Goal: Feedback & Contribution: Submit feedback/report problem

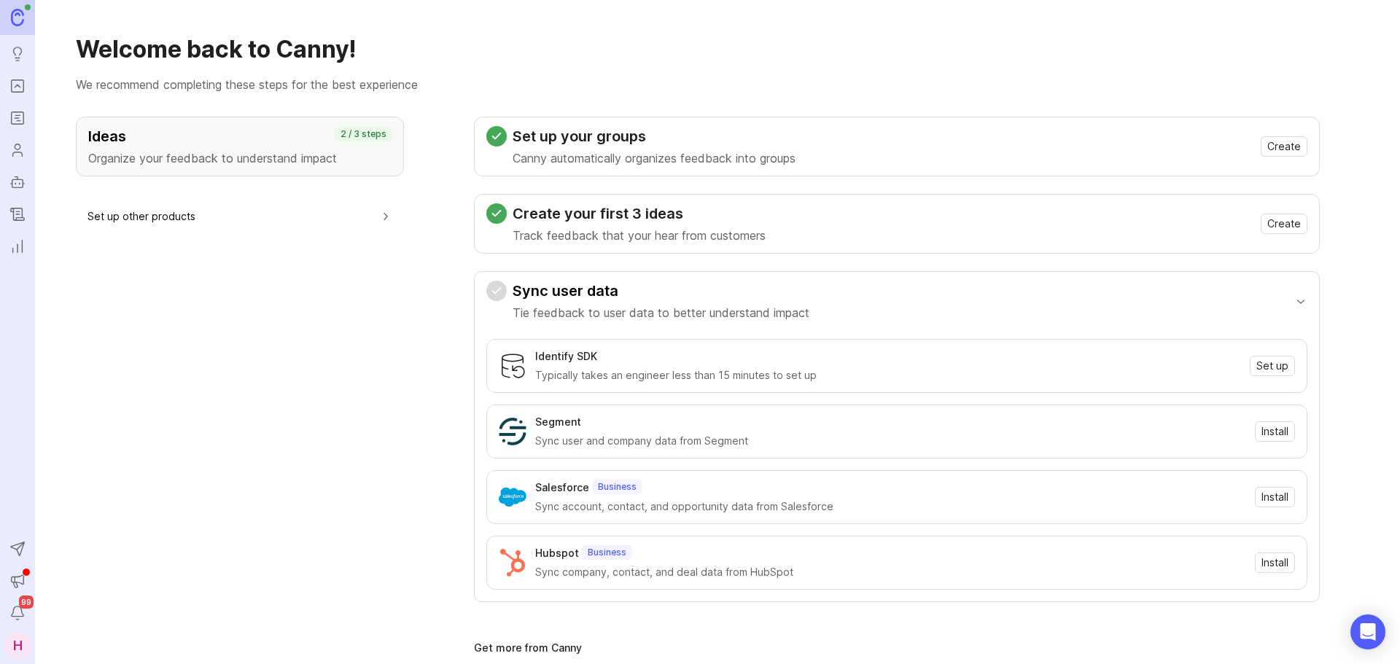
click at [29, 85] on link "Portal" at bounding box center [17, 86] width 26 height 26
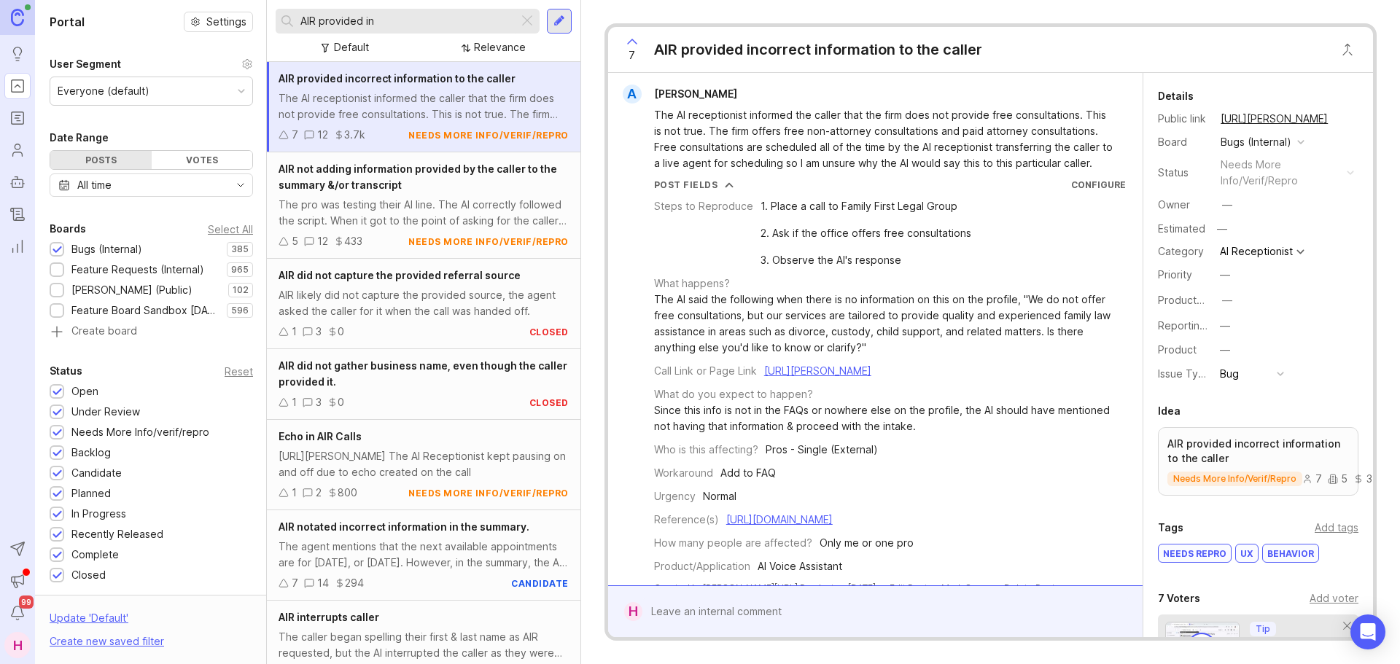
drag, startPoint x: 381, startPoint y: 23, endPoint x: 322, endPoint y: 34, distance: 60.8
click at [322, 34] on div "AIR provided in Default Relevance" at bounding box center [424, 31] width 314 height 62
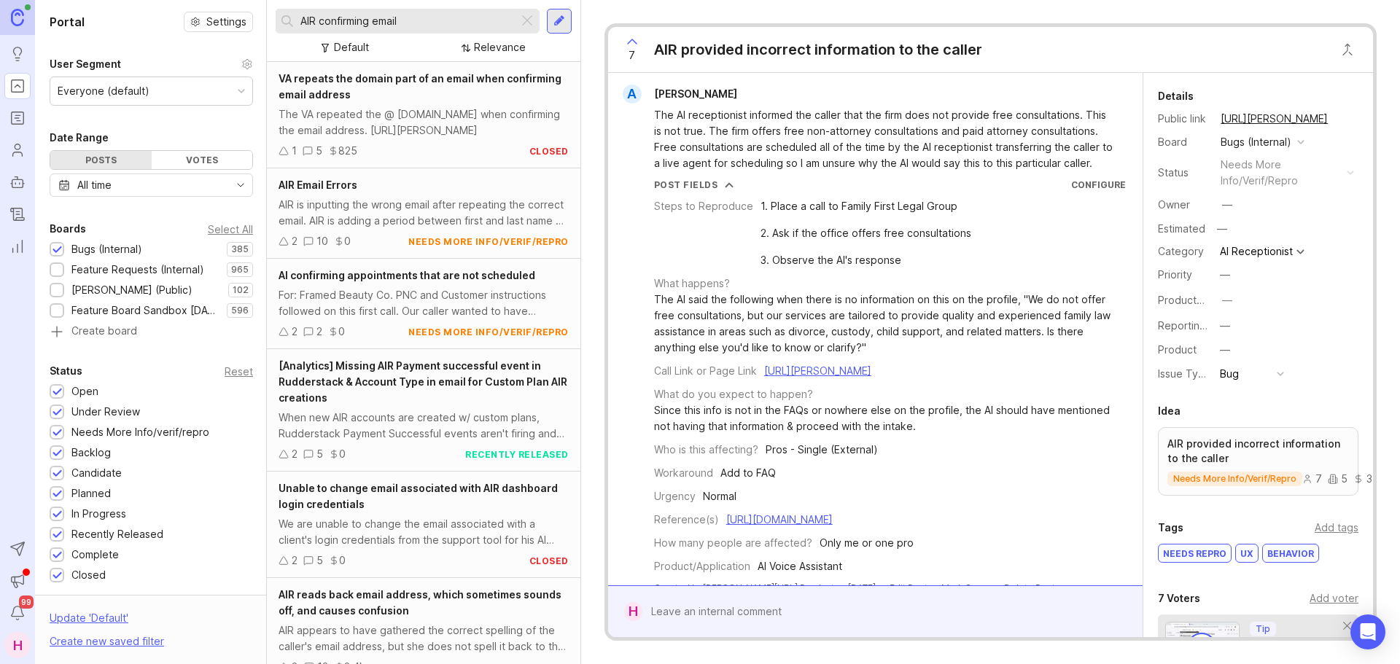
type input "AIR confirming email"
click at [529, 23] on div at bounding box center [527, 21] width 18 height 19
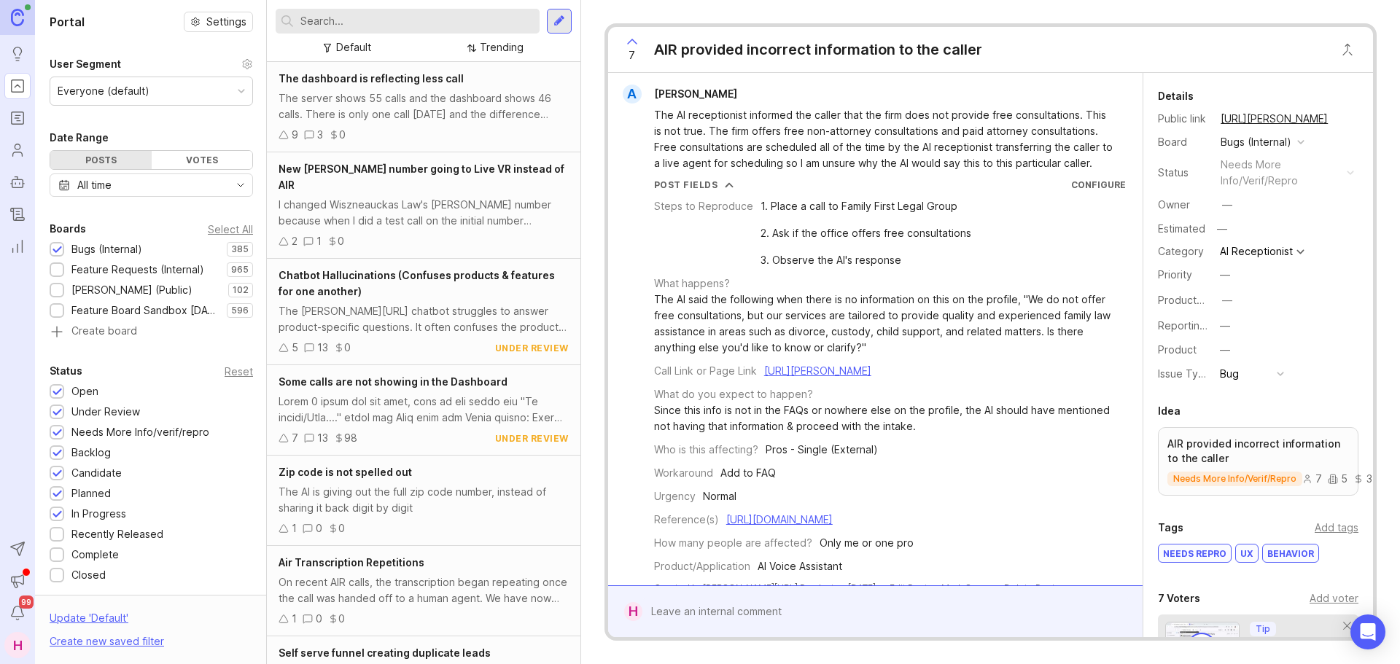
click at [556, 21] on div at bounding box center [559, 21] width 12 height 13
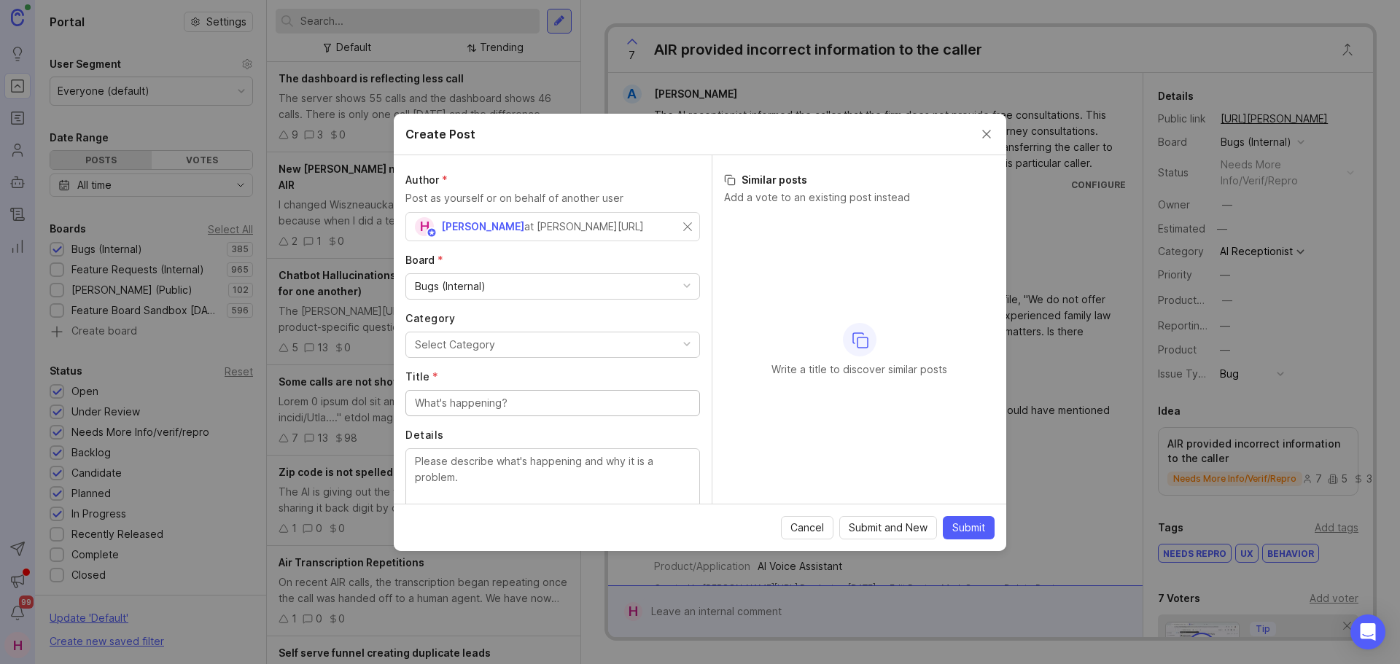
click at [456, 343] on div "Select Category" at bounding box center [455, 345] width 80 height 16
click at [475, 406] on input "Title *" at bounding box center [553, 403] width 276 height 16
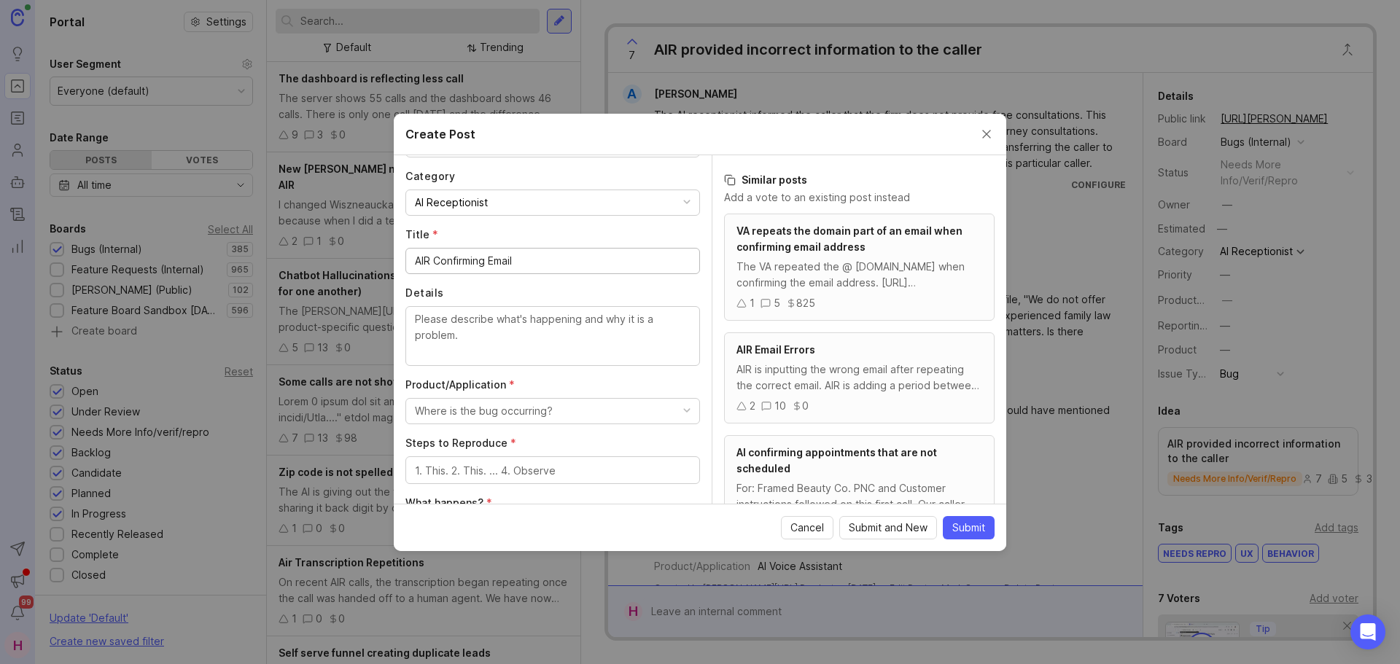
scroll to position [143, 0]
type input "AIR Confirming Email"
click at [529, 314] on textarea "Details" at bounding box center [553, 335] width 276 height 48
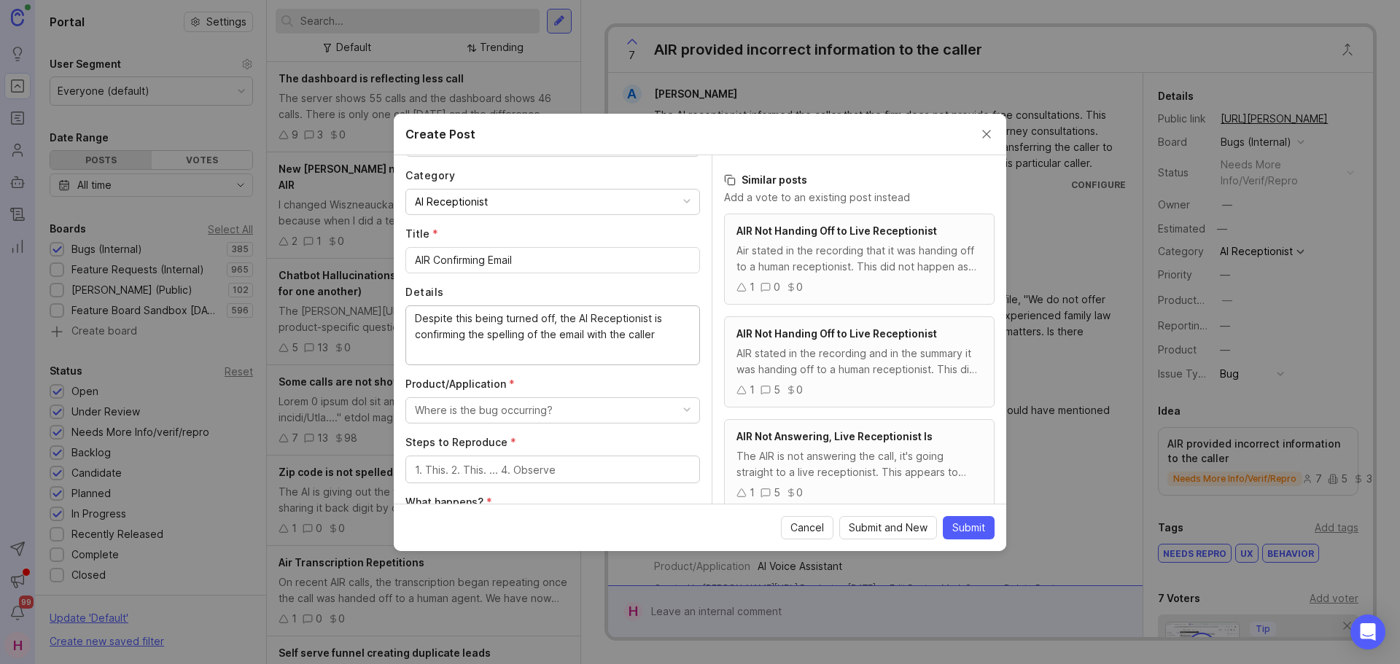
type textarea "Despite this being turned off, the AI Receptionist is confirming the spelling o…"
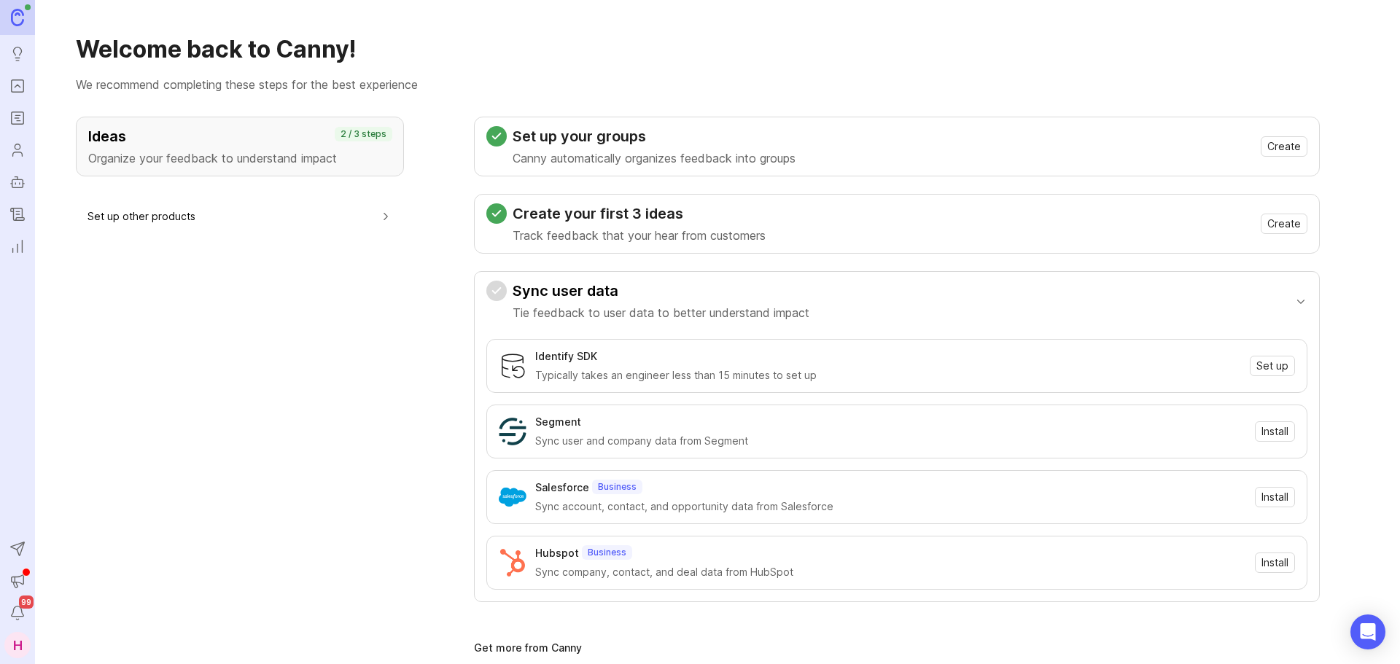
click at [17, 89] on icon "Portal" at bounding box center [17, 86] width 16 height 18
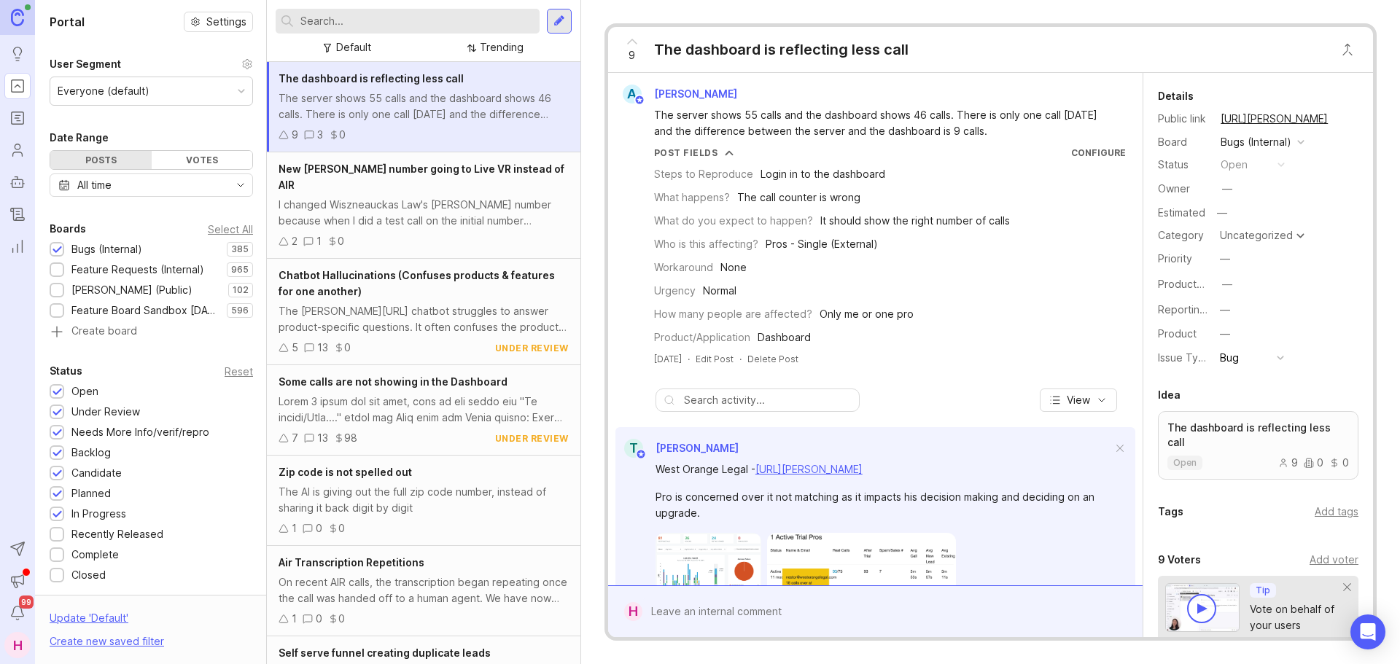
click at [363, 18] on input "text" at bounding box center [416, 21] width 233 height 16
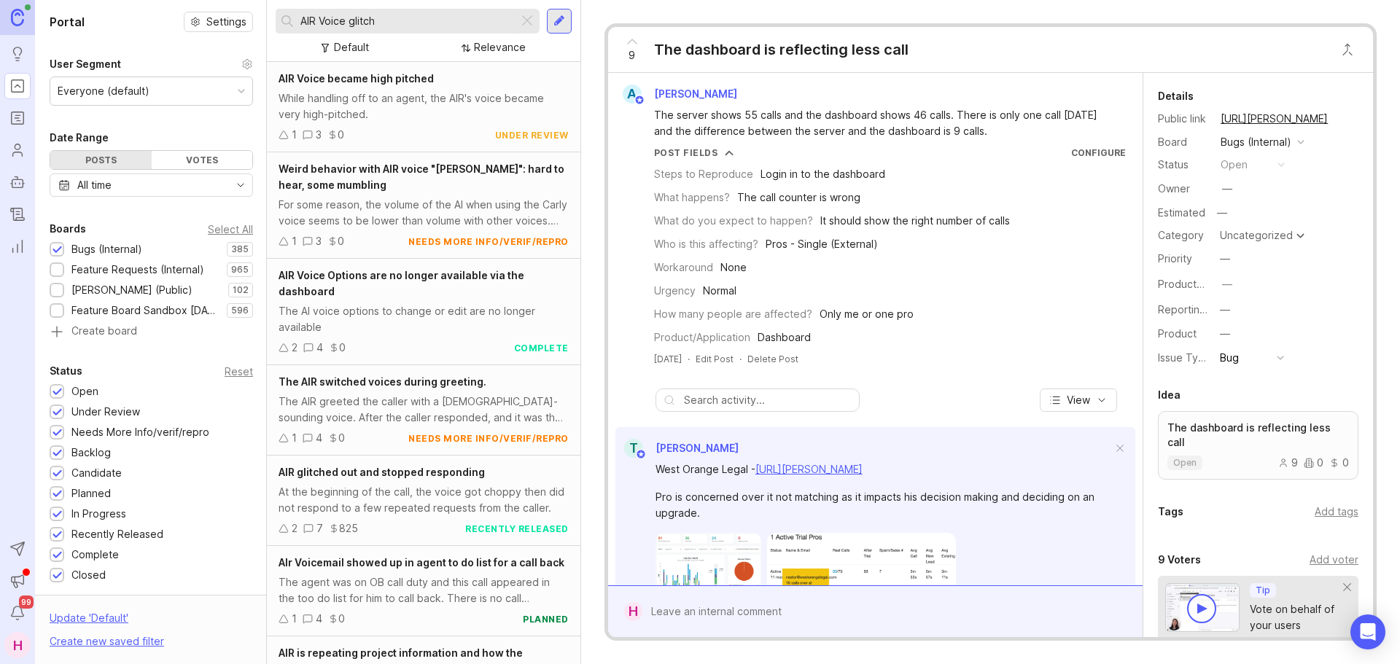
type input "AIR Voice glitch"
click at [413, 112] on div "While handling off to an agent, the AIR's voice became very high-pitched." at bounding box center [424, 106] width 290 height 32
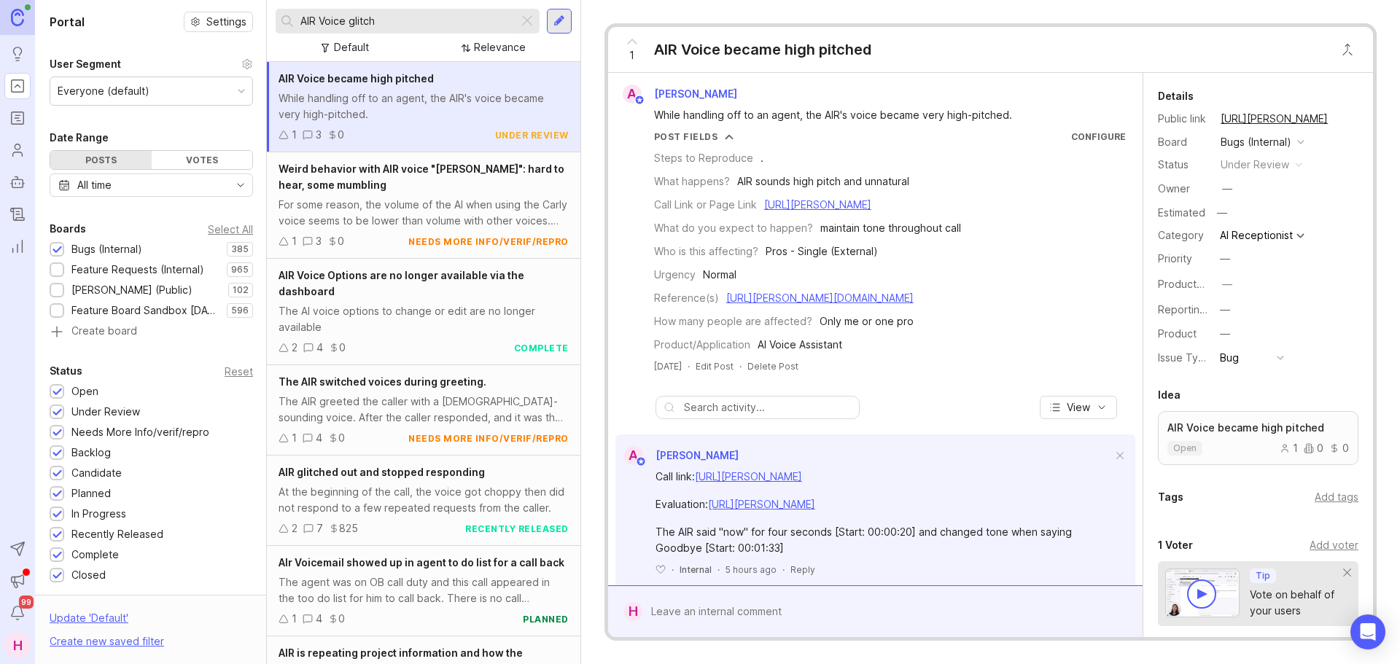
click at [719, 617] on div at bounding box center [885, 612] width 487 height 28
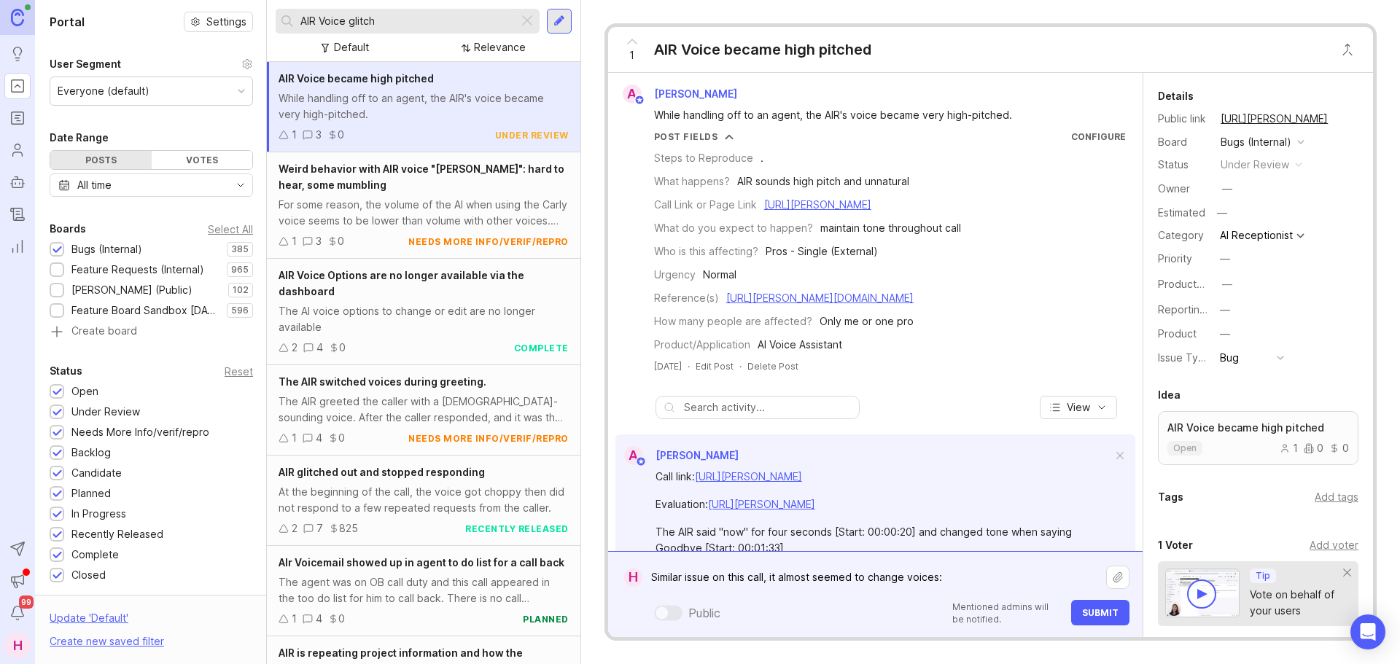
paste textarea "[URL][PERSON_NAME]"
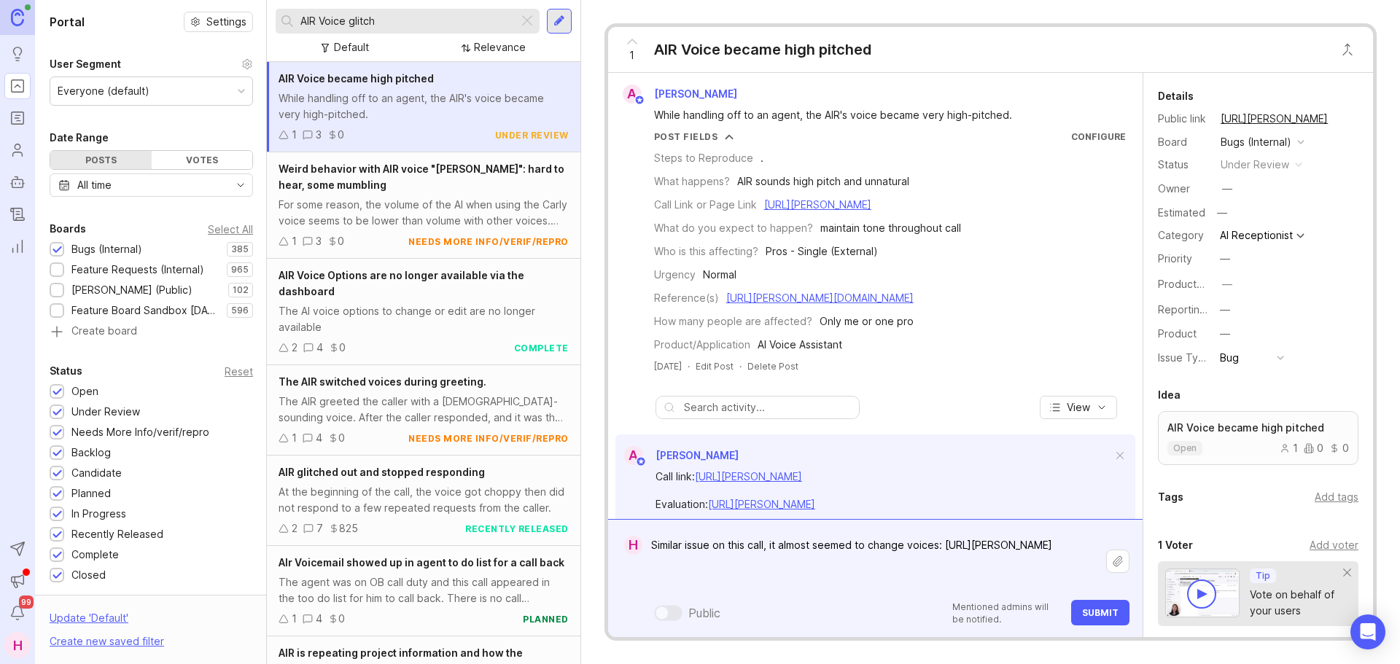
paste textarea "Palms Hair Salon"
type textarea "Similar issue on this call, it almost seemed to change voices: https://agent.sm…"
click at [1111, 613] on span "Submit" at bounding box center [1100, 612] width 36 height 11
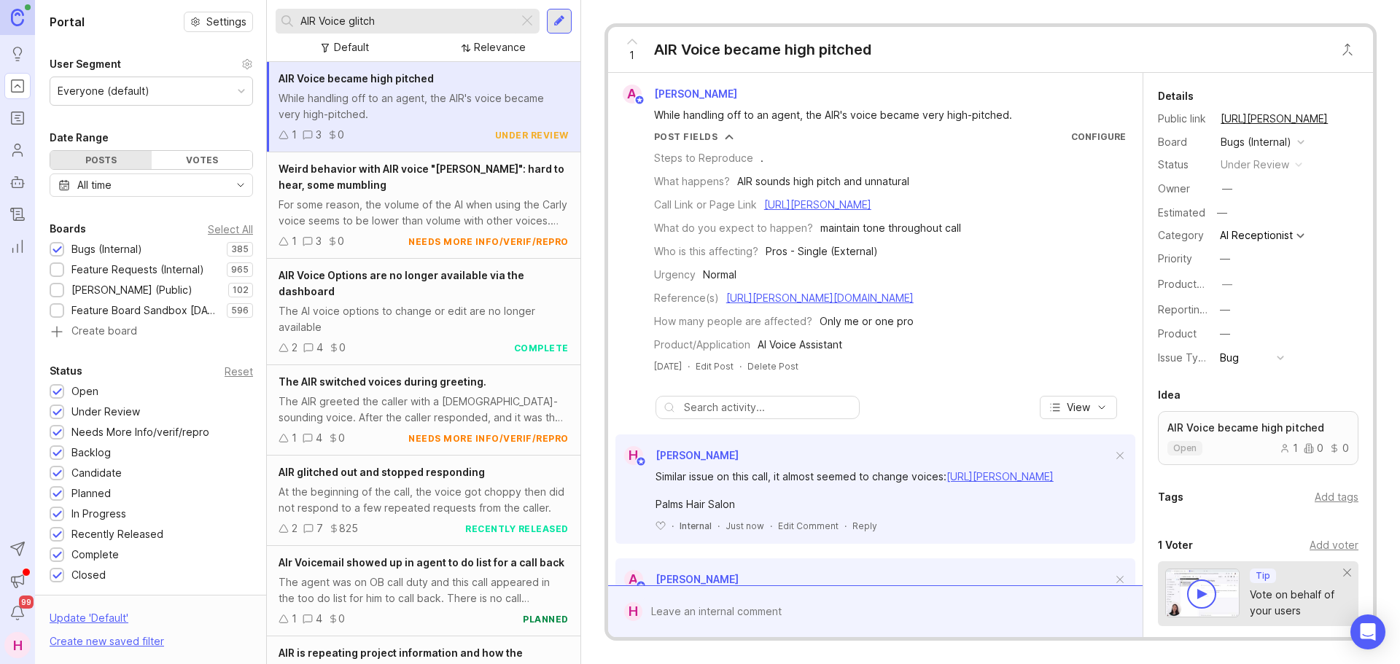
click at [634, 44] on icon at bounding box center [632, 42] width 18 height 18
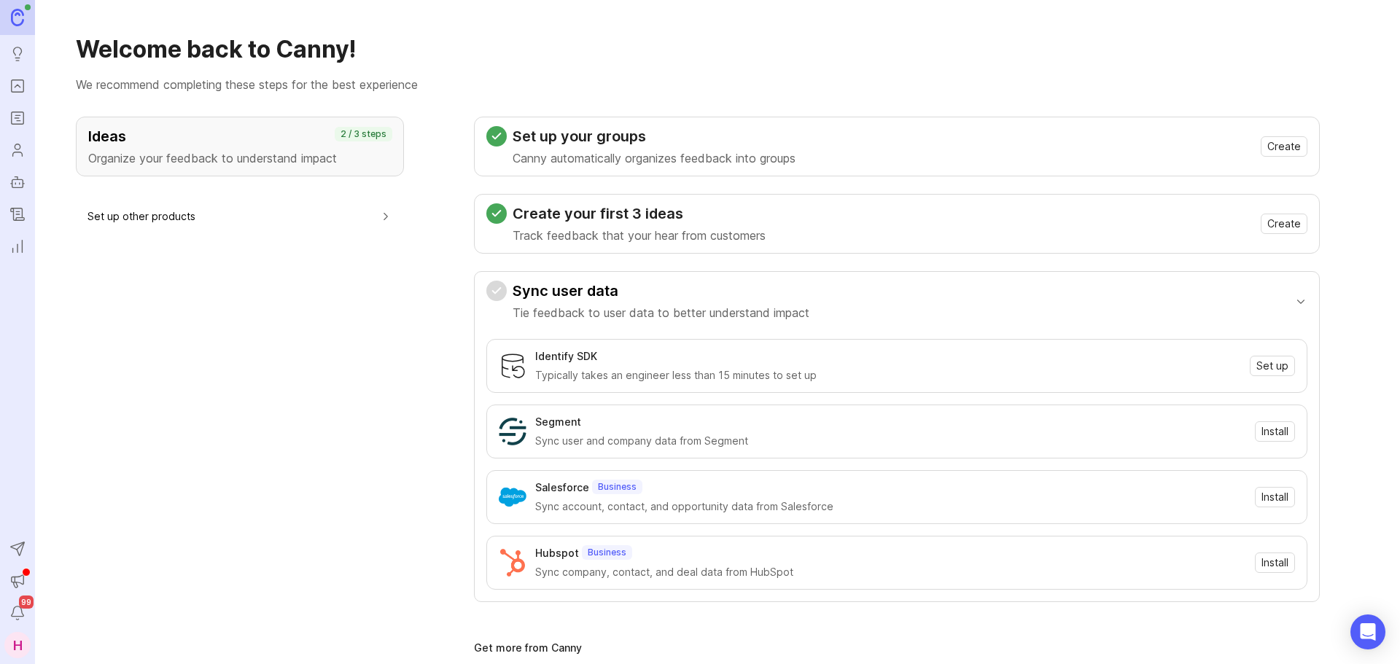
click at [22, 88] on icon "Portal" at bounding box center [17, 86] width 16 height 18
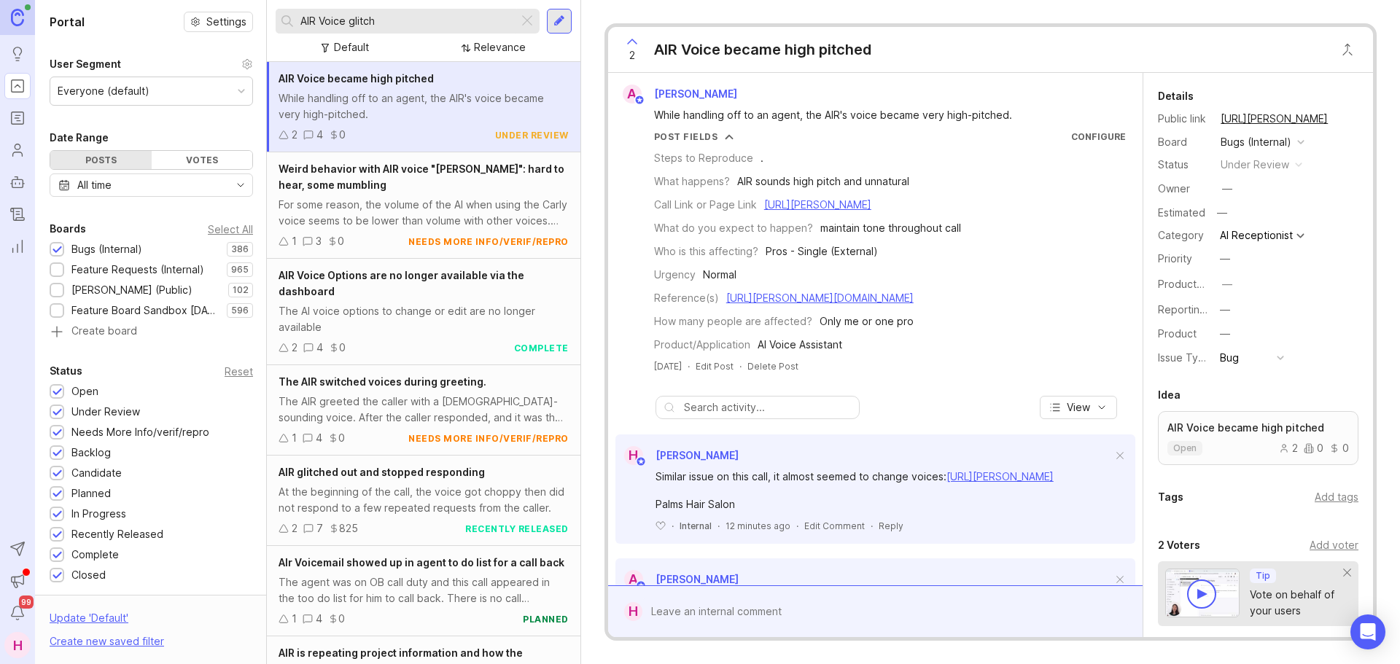
click at [529, 18] on div at bounding box center [527, 21] width 18 height 19
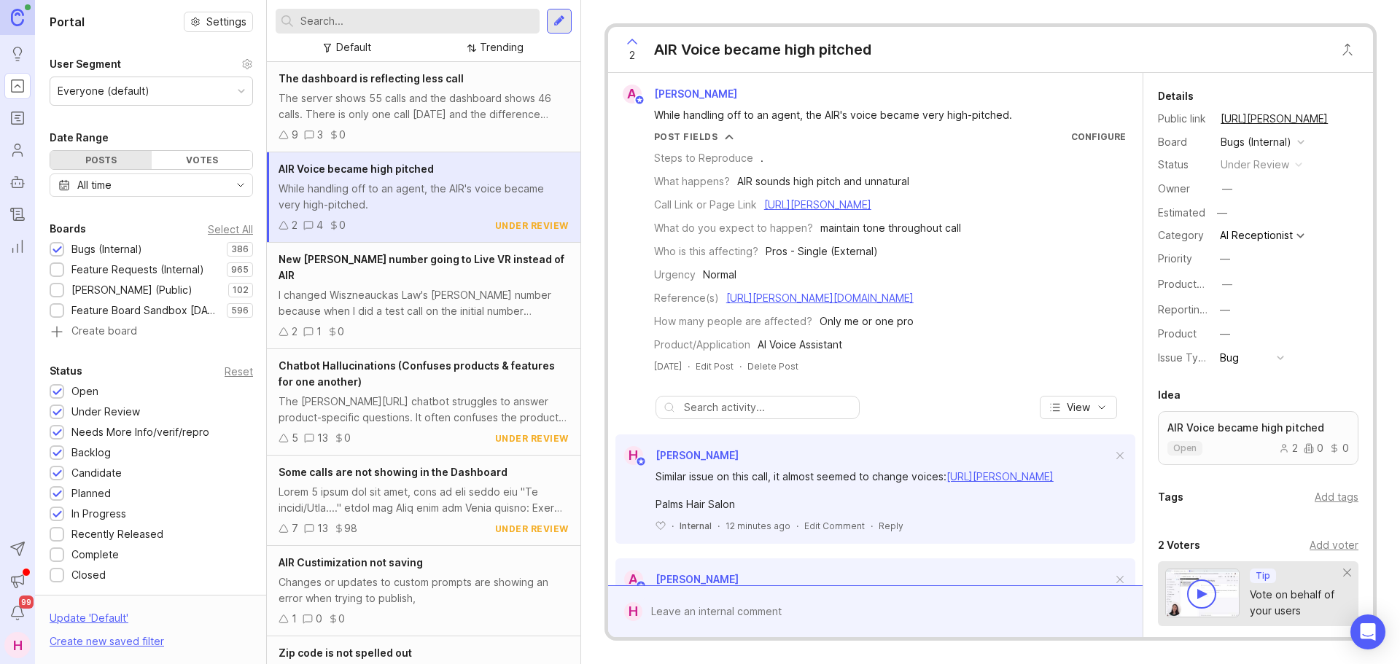
click at [435, 27] on input "text" at bounding box center [416, 21] width 233 height 16
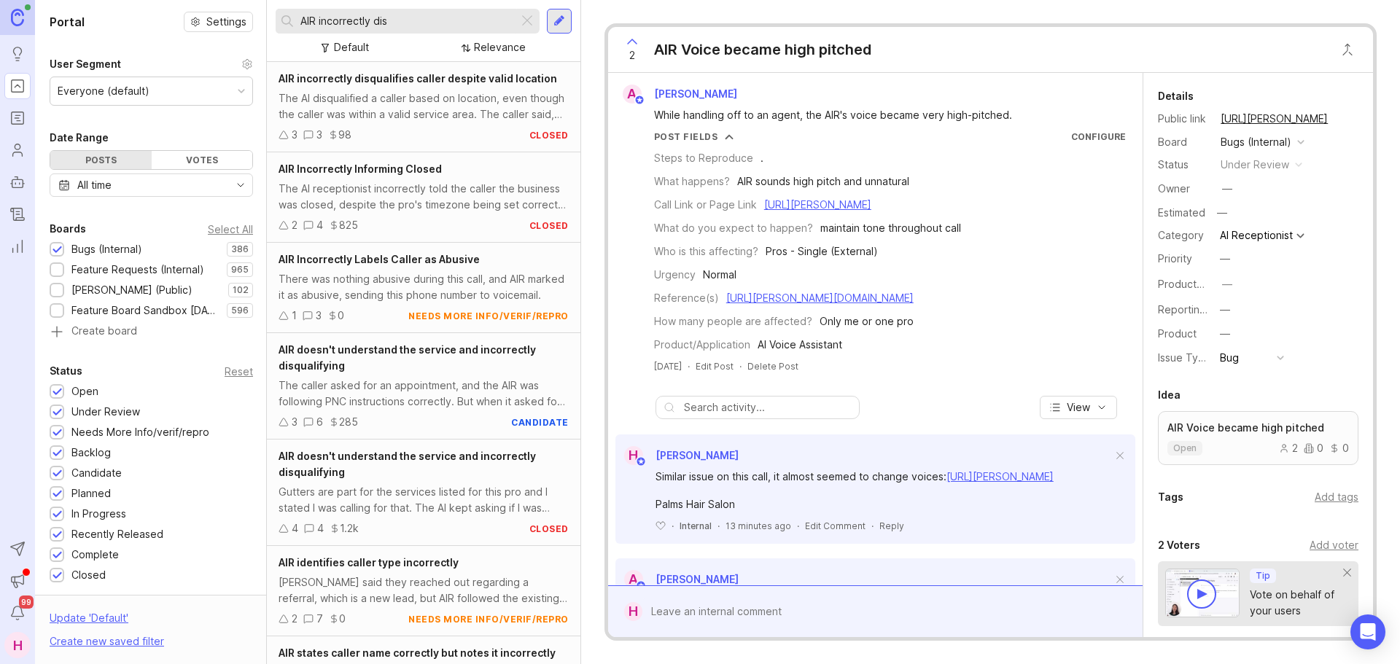
type input "AIR incorrectly dis"
click at [429, 362] on div "AIR doesn't understand the service and incorrectly disqualifying" at bounding box center [424, 358] width 290 height 32
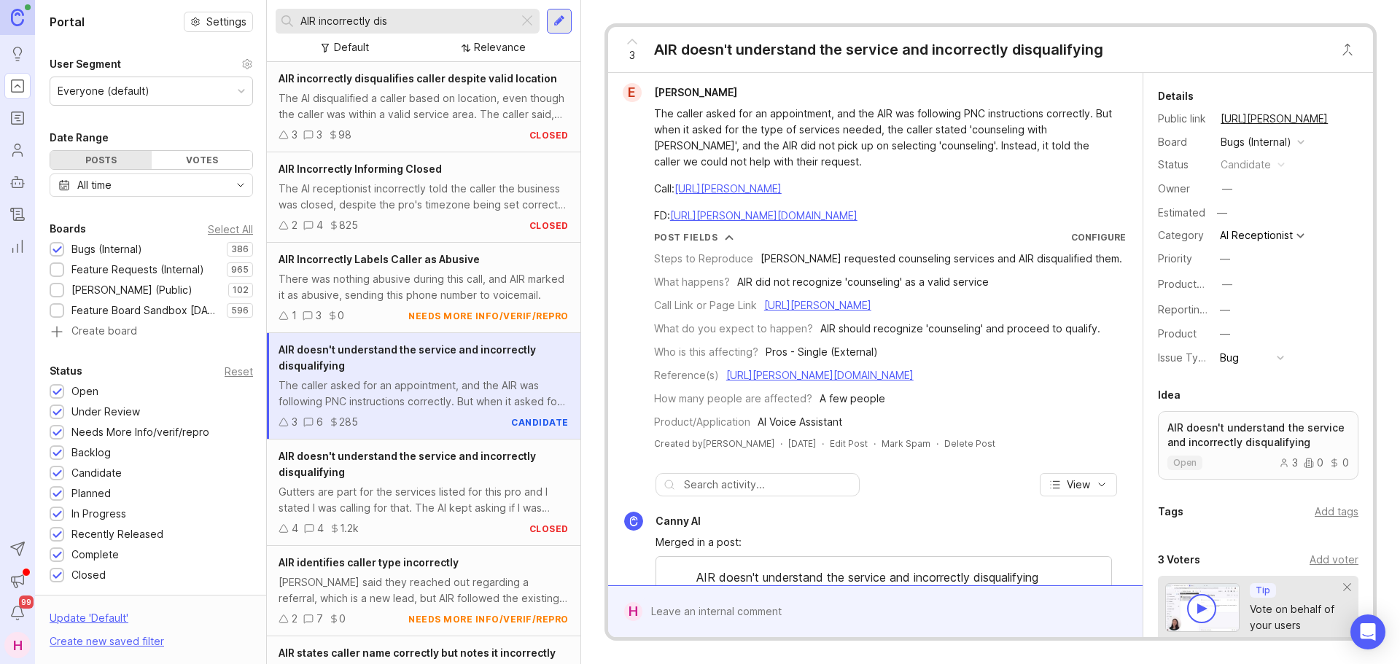
scroll to position [1, 0]
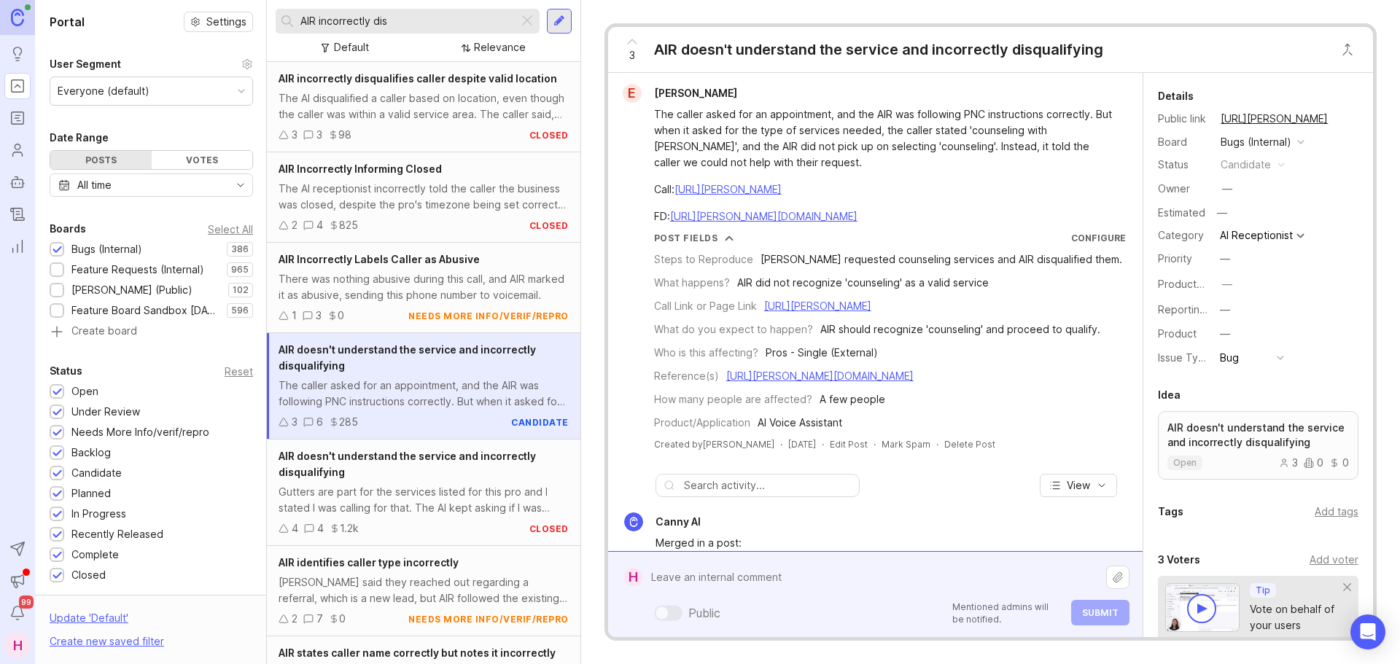
click at [752, 603] on div "Public Mentioned admins will be notified. Submit" at bounding box center [885, 595] width 487 height 62
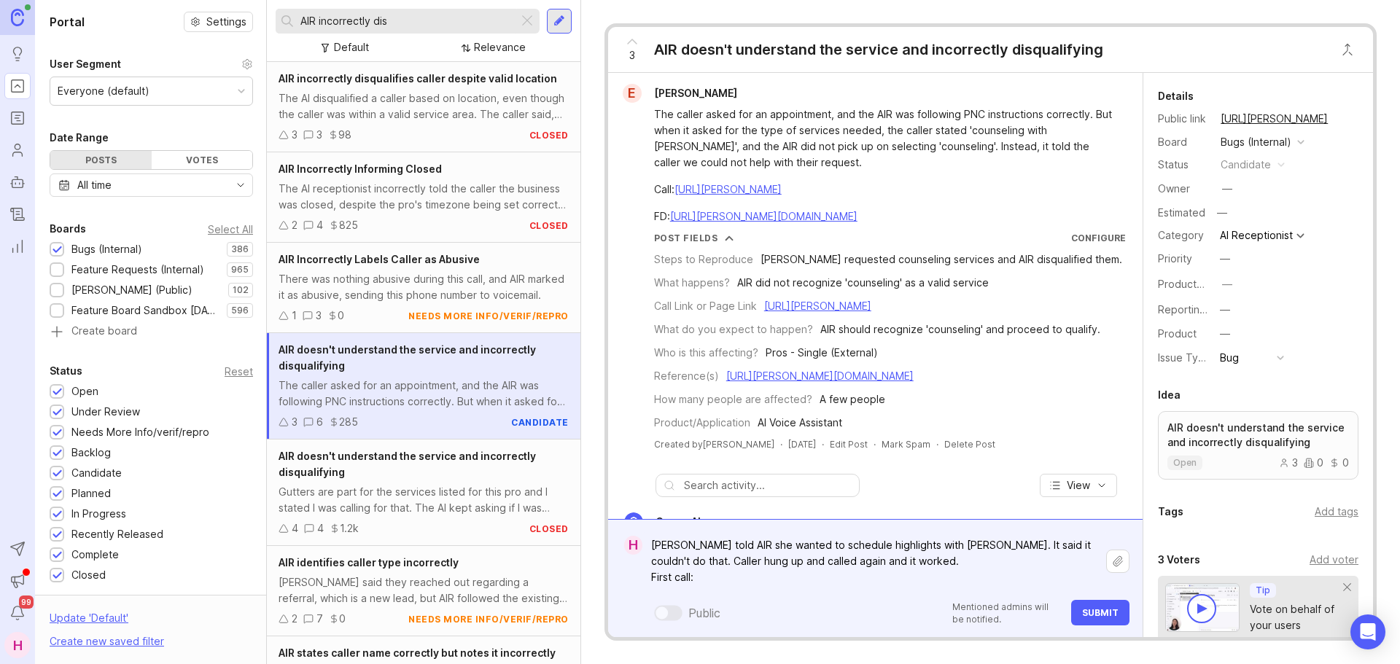
paste textarea "[URL][PERSON_NAME]"
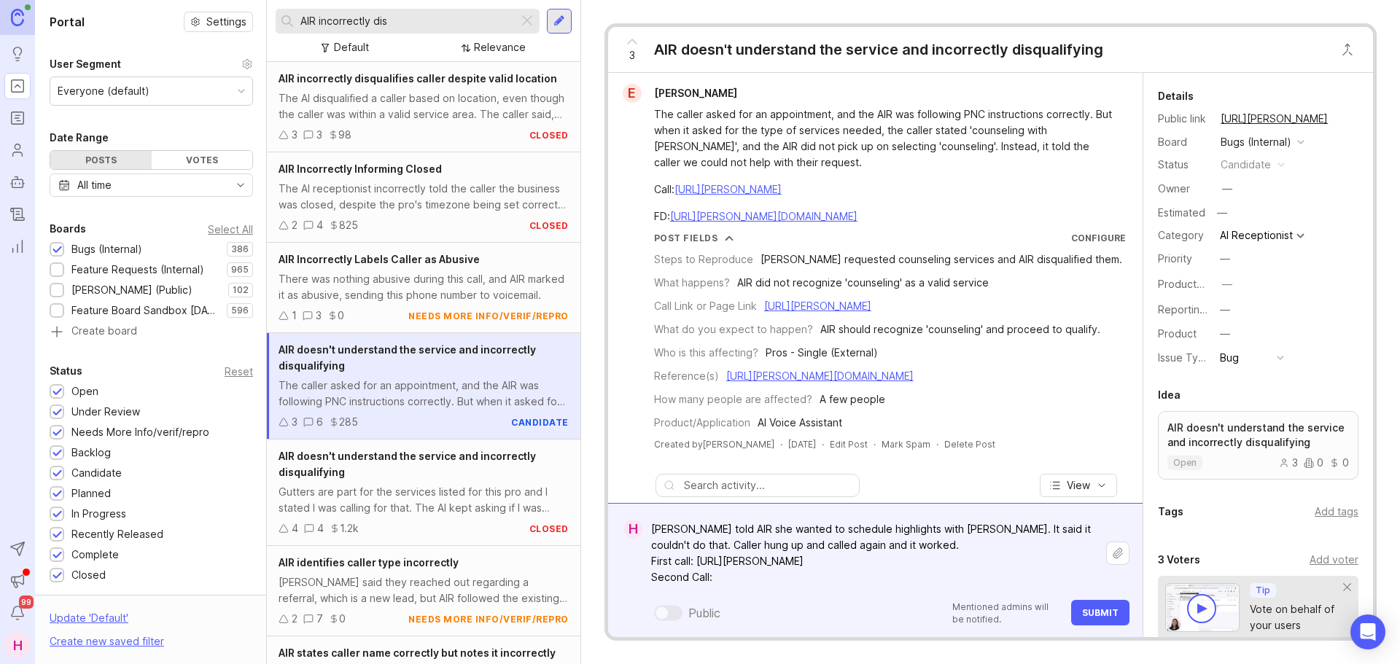
paste textarea "[URL][PERSON_NAME]"
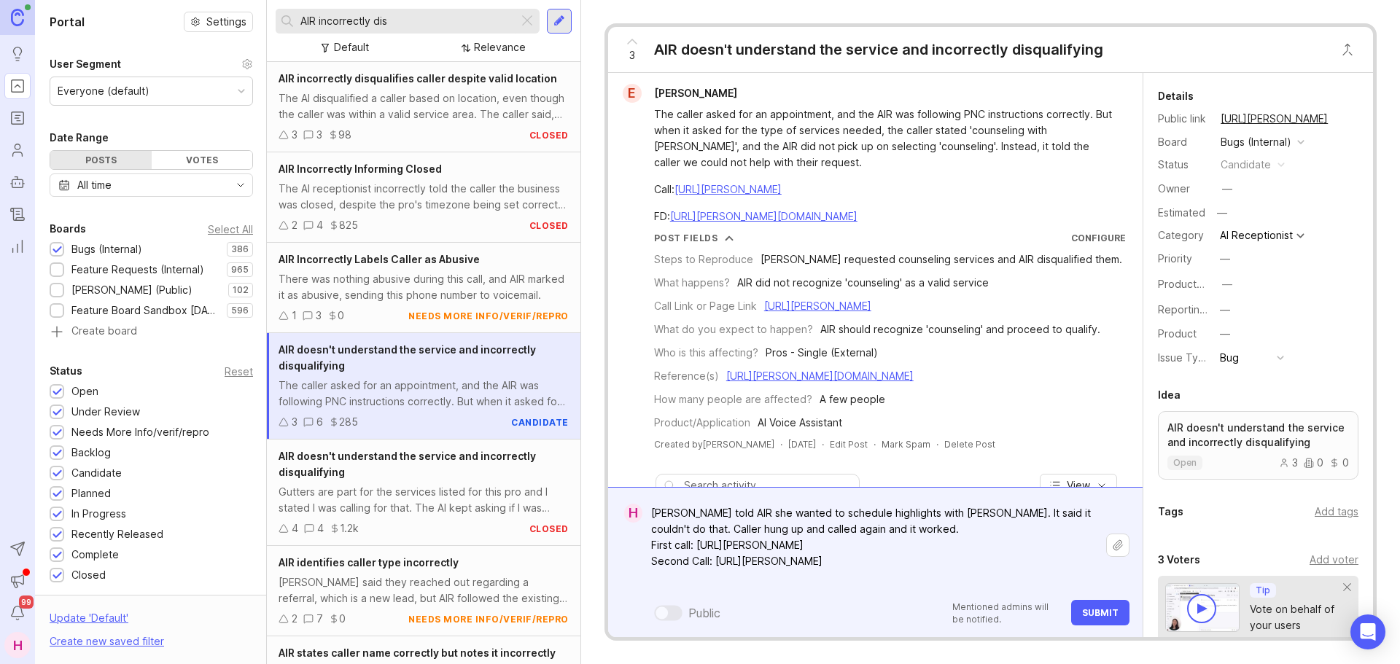
paste textarea "Palms Hair Salon"
type textarea "[PERSON_NAME] told AIR she wanted to schedule highlights with [PERSON_NAME]. It…"
click at [1101, 619] on button "Submit" at bounding box center [1100, 613] width 58 height 26
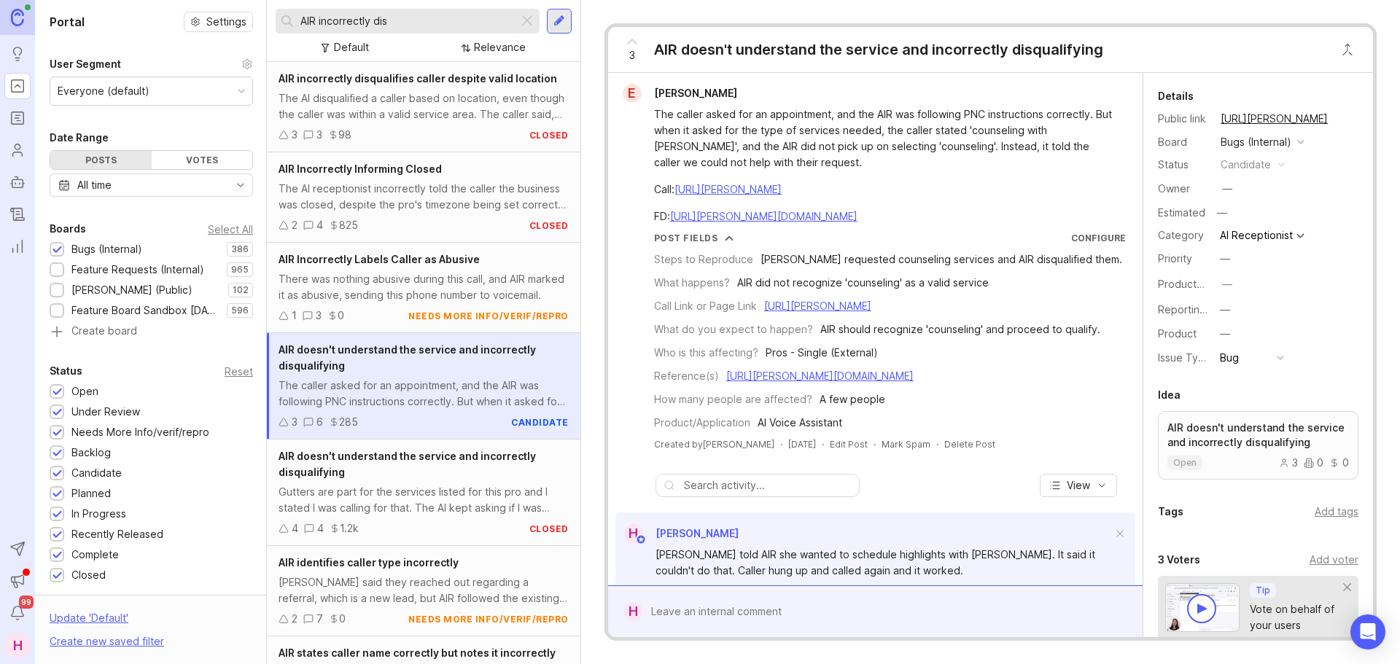
click at [631, 47] on icon at bounding box center [632, 42] width 18 height 18
